Goal: Task Accomplishment & Management: Use online tool/utility

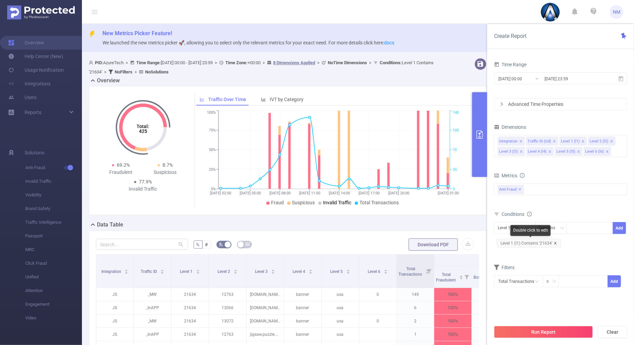
click at [554, 242] on icon "icon: close" at bounding box center [554, 242] width 3 height 3
click at [575, 226] on div at bounding box center [589, 227] width 39 height 11
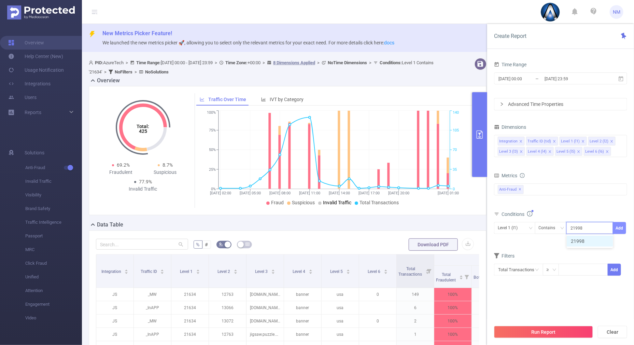
type input "21998"
click at [618, 222] on button "Add" at bounding box center [618, 228] width 13 height 12
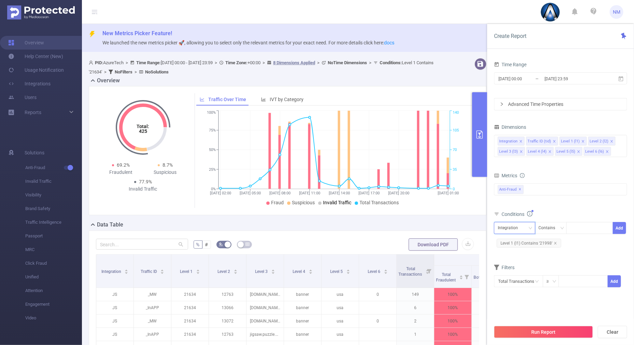
click at [510, 227] on div "Integration" at bounding box center [509, 227] width 25 height 11
click at [507, 261] on li "Level 1 (l1)" at bounding box center [514, 263] width 41 height 11
click at [557, 201] on div "Total General IVT Data Centers Disclosed Bots Known Crawlers Irregular Activity…" at bounding box center [560, 193] width 133 height 20
click at [549, 329] on button "Run Report" at bounding box center [543, 331] width 99 height 12
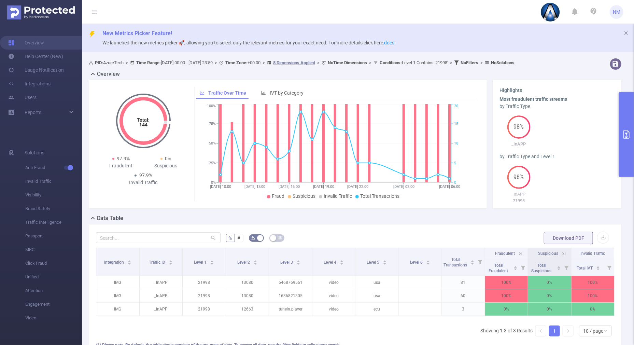
click at [517, 254] on icon at bounding box center [520, 253] width 6 height 6
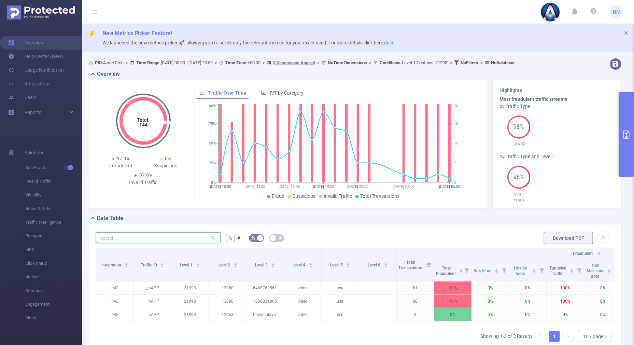
click at [185, 238] on input "text" at bounding box center [158, 237] width 125 height 11
paste input "com.vancedapp.huawei"
type input "com.vancedapp.huawei"
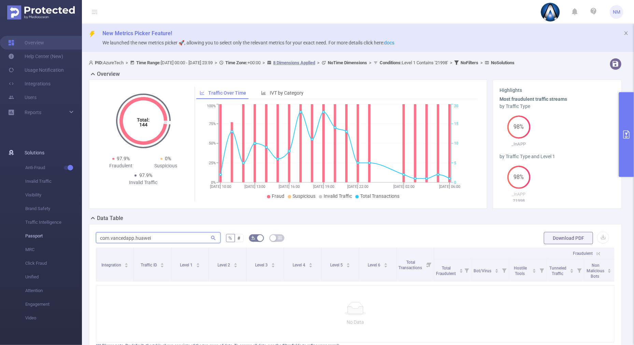
drag, startPoint x: 169, startPoint y: 238, endPoint x: 70, endPoint y: 234, distance: 99.3
click at [71, 234] on section "Overview Help Center (New) Usage Notification Integrations Users Reports Soluti…" at bounding box center [317, 172] width 634 height 345
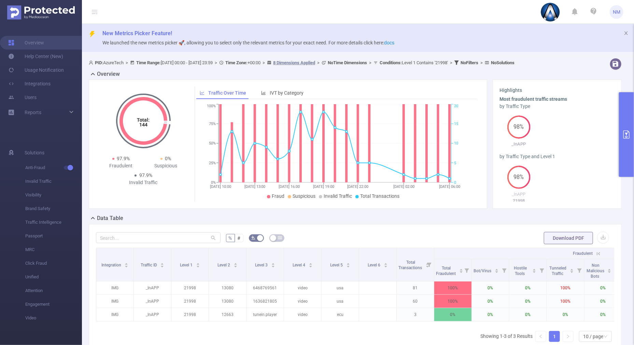
click at [621, 152] on button "primary" at bounding box center [625, 134] width 15 height 85
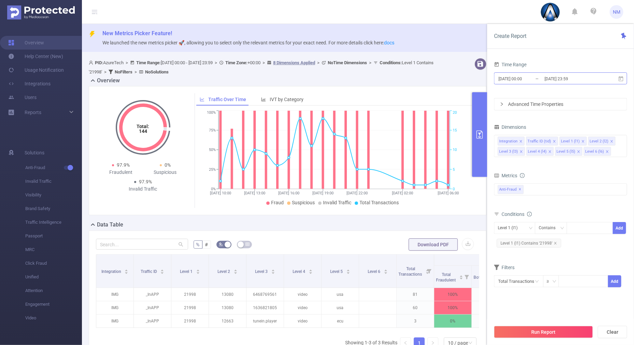
click at [559, 74] on input "[DATE] 23:59" at bounding box center [570, 78] width 55 height 9
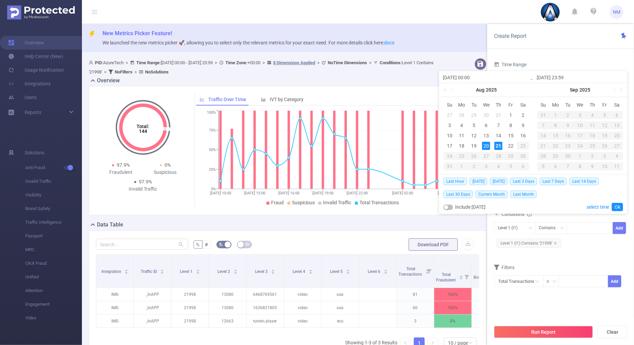
click at [499, 144] on div "21" at bounding box center [498, 146] width 8 height 8
type input "[DATE] 00:00"
click at [616, 206] on link "Ok" at bounding box center [616, 207] width 11 height 8
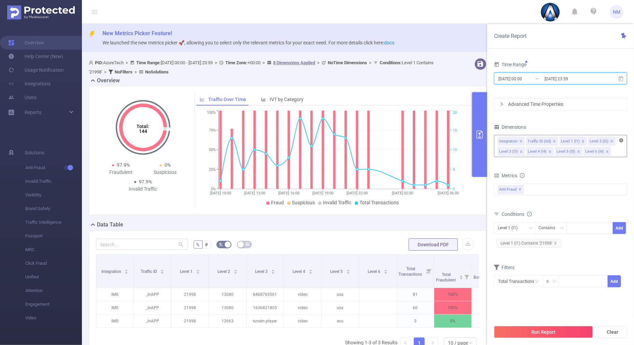
click at [623, 139] on icon "icon: close-circle" at bounding box center [621, 140] width 4 height 4
click at [569, 141] on div "Level 1 (l1)" at bounding box center [569, 141] width 19 height 9
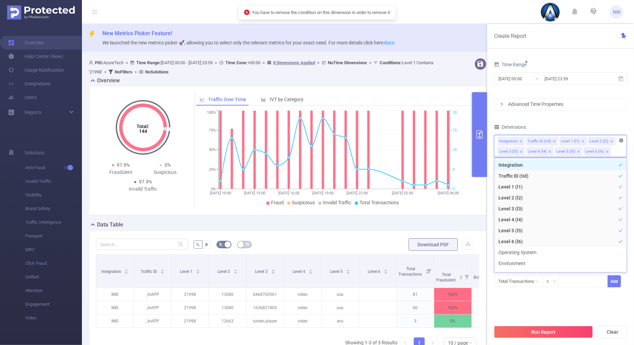
click at [622, 139] on icon "icon: close-circle" at bounding box center [621, 140] width 4 height 4
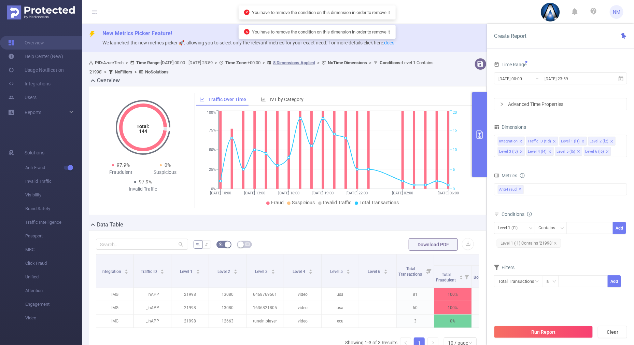
click at [602, 128] on div "Dimensions" at bounding box center [560, 127] width 133 height 11
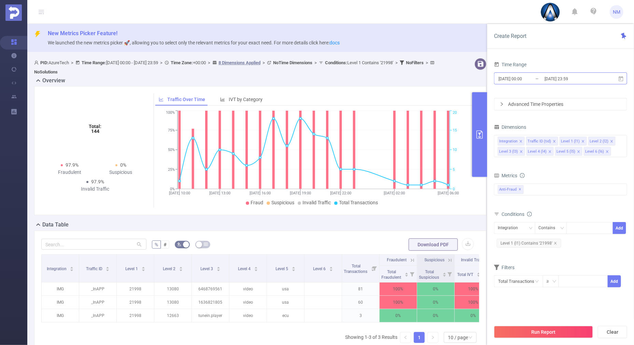
click at [554, 81] on input "[DATE] 23:59" at bounding box center [570, 78] width 55 height 9
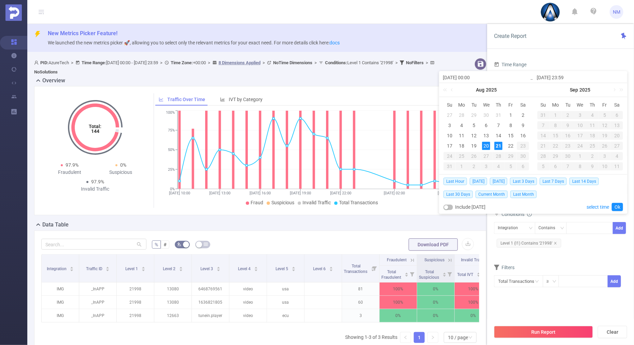
click at [496, 143] on div "21" at bounding box center [498, 146] width 8 height 8
type input "[DATE] 00:00"
click at [619, 204] on link "Ok" at bounding box center [616, 207] width 11 height 8
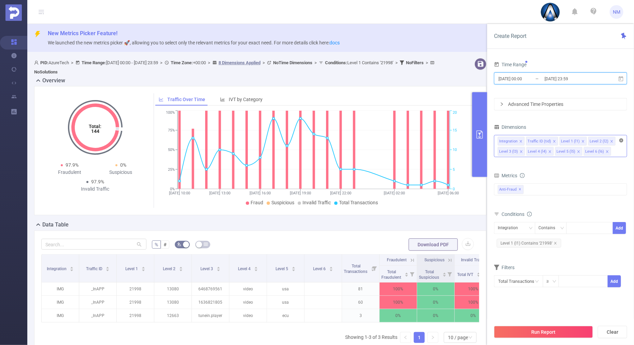
click at [623, 139] on icon "icon: close-circle" at bounding box center [621, 140] width 4 height 4
click at [622, 141] on icon "icon: close-circle" at bounding box center [621, 140] width 4 height 4
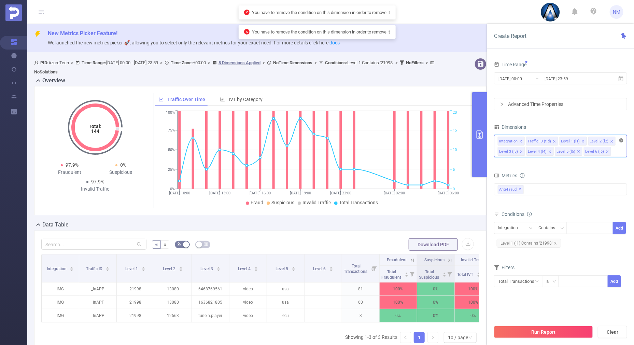
click at [622, 141] on icon "icon: close-circle" at bounding box center [621, 140] width 4 height 4
click at [499, 229] on div "Integration" at bounding box center [509, 227] width 25 height 11
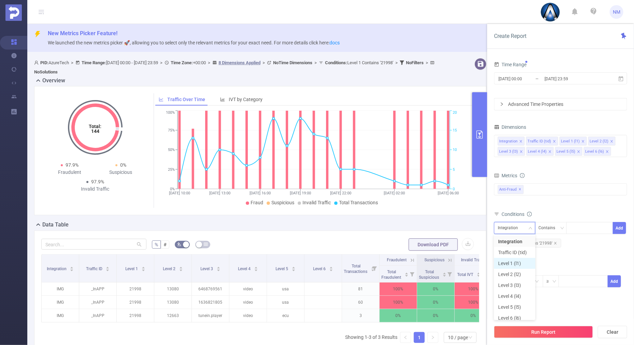
click at [504, 260] on li "Level 1 (l1)" at bounding box center [514, 263] width 41 height 11
click at [568, 175] on div "Metrics" at bounding box center [560, 176] width 133 height 11
click at [620, 142] on icon "icon: close-circle" at bounding box center [621, 140] width 4 height 4
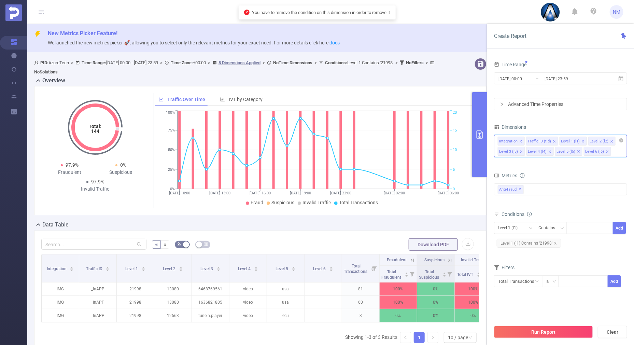
click at [585, 141] on div "Integration Traffic ID (tid) Level 1 (l1) Level 2 (l2) Level 3 (l3) Level 4 (l4…" at bounding box center [560, 140] width 126 height 11
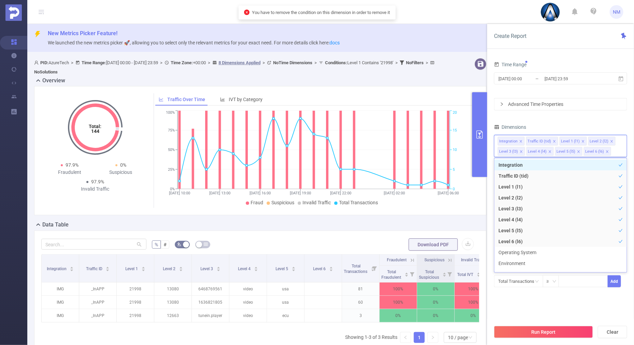
click at [577, 123] on div "Dimensions" at bounding box center [560, 127] width 133 height 11
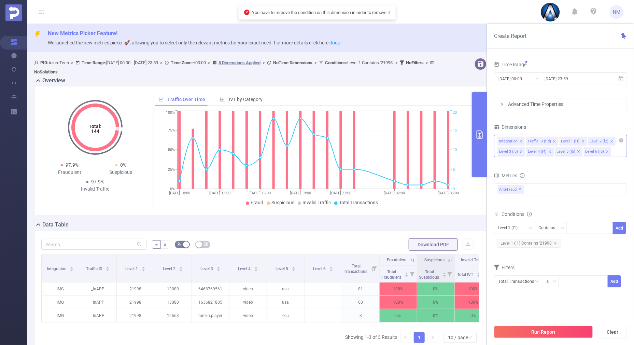
click at [520, 140] on icon "icon: close" at bounding box center [520, 141] width 2 height 2
click at [525, 140] on icon "icon: close" at bounding box center [525, 141] width 3 height 3
click at [549, 141] on icon "icon: close" at bounding box center [549, 141] width 3 height 3
click at [605, 140] on icon "icon: close" at bounding box center [606, 141] width 3 height 3
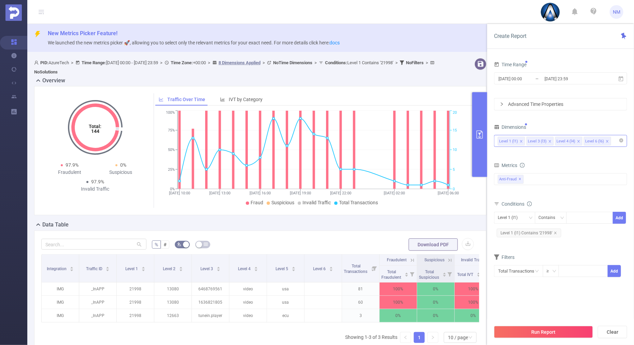
click at [605, 140] on icon "icon: close" at bounding box center [606, 141] width 3 height 3
click at [516, 340] on div "Run Report Clear" at bounding box center [560, 332] width 147 height 26
click at [516, 336] on button "Run Report" at bounding box center [543, 331] width 99 height 12
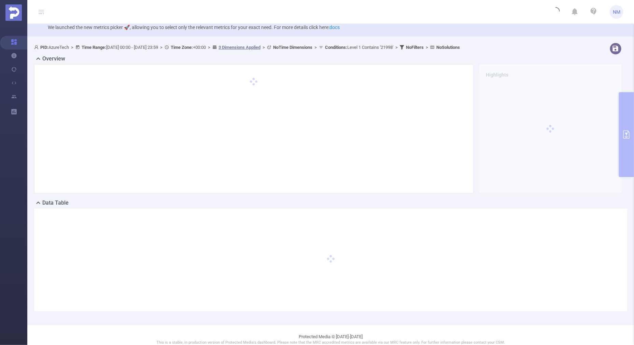
scroll to position [24, 0]
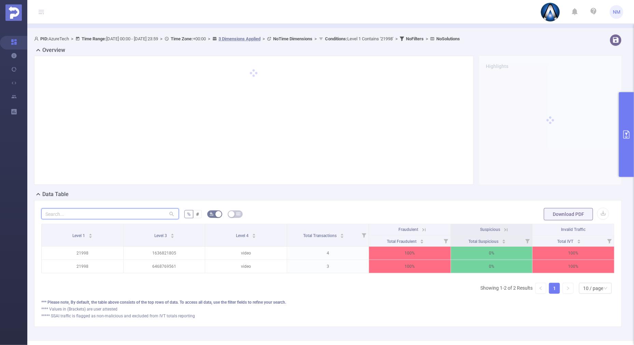
click at [104, 213] on input "text" at bounding box center [109, 213] width 137 height 11
paste input "com.vancedapp.huawei"
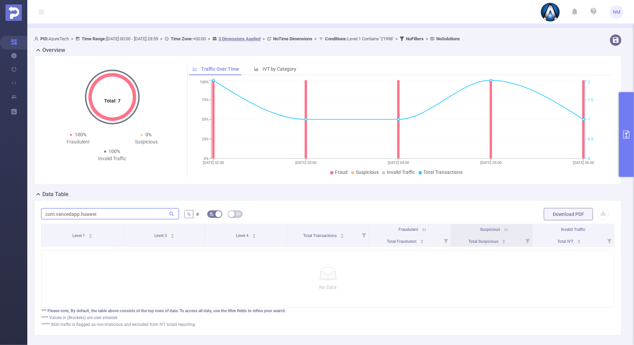
click at [46, 213] on input "com.vancedapp.huawei" at bounding box center [109, 213] width 137 height 11
type input "com.vancedapp.huawei"
click at [622, 150] on button "primary" at bounding box center [625, 134] width 15 height 85
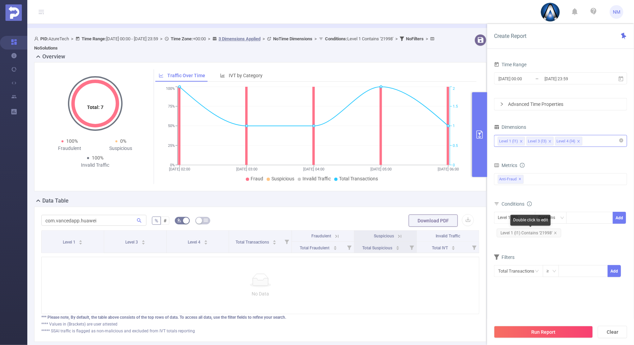
click at [555, 233] on icon "icon: close" at bounding box center [554, 232] width 3 height 3
click at [540, 325] on div "Run Report Clear" at bounding box center [560, 332] width 147 height 26
click at [538, 328] on button "Run Report" at bounding box center [543, 331] width 99 height 12
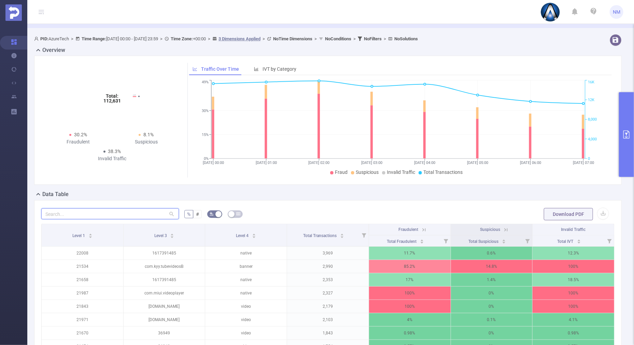
click at [121, 212] on input "text" at bounding box center [109, 213] width 137 height 11
paste input "com.vancedapp.huawei"
type input "com.vancedapp.huawei"
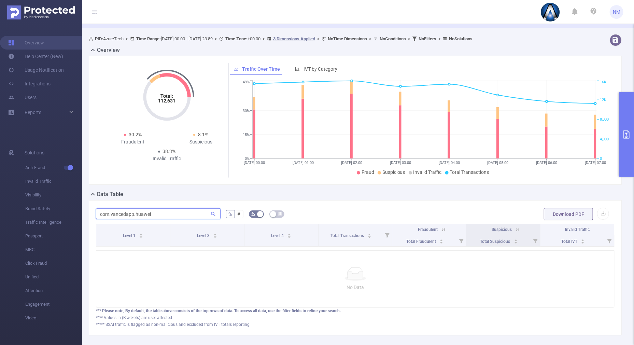
drag, startPoint x: 118, startPoint y: 212, endPoint x: 23, endPoint y: 205, distance: 95.1
click at [12, 205] on section "Overview Help Center (New) Usage Notification Integrations Users Reports Soluti…" at bounding box center [317, 172] width 634 height 345
